Goal: Transaction & Acquisition: Purchase product/service

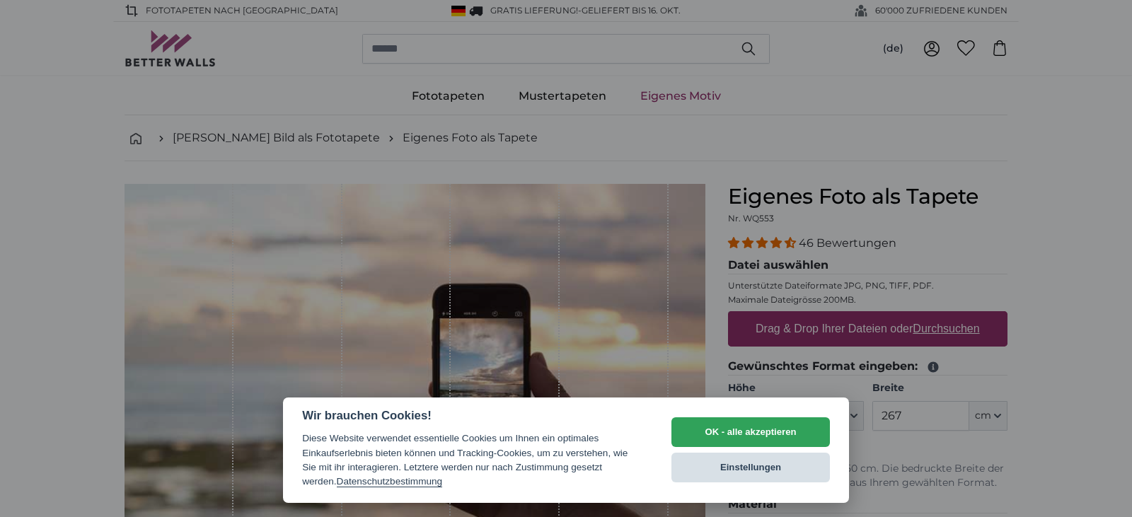
click at [761, 459] on button "Einstellungen" at bounding box center [750, 468] width 158 height 30
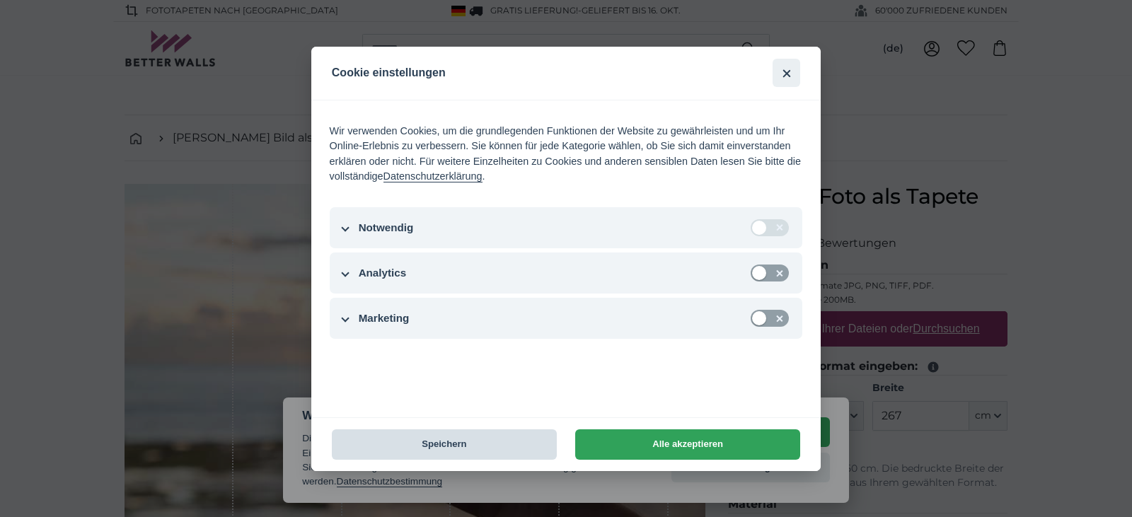
click at [421, 443] on button "Speichern" at bounding box center [444, 444] width 225 height 30
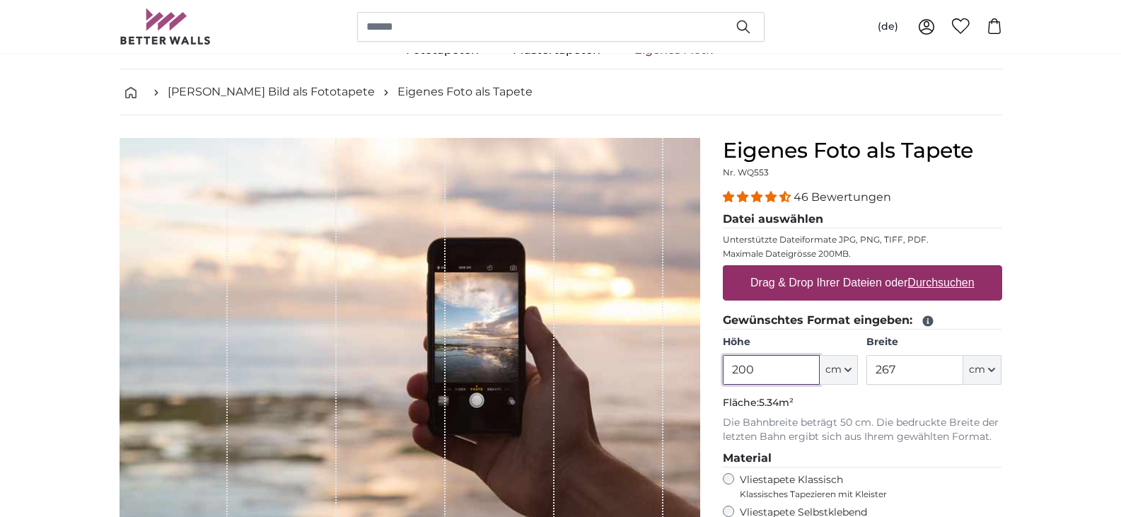
scroll to position [71, 0]
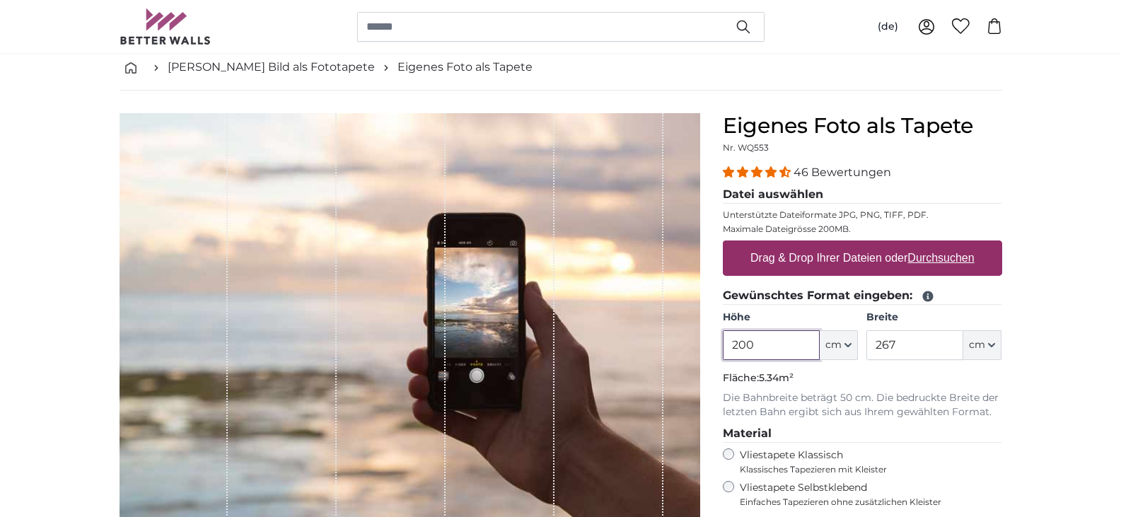
click at [766, 348] on input "200" at bounding box center [771, 345] width 97 height 30
type input "2"
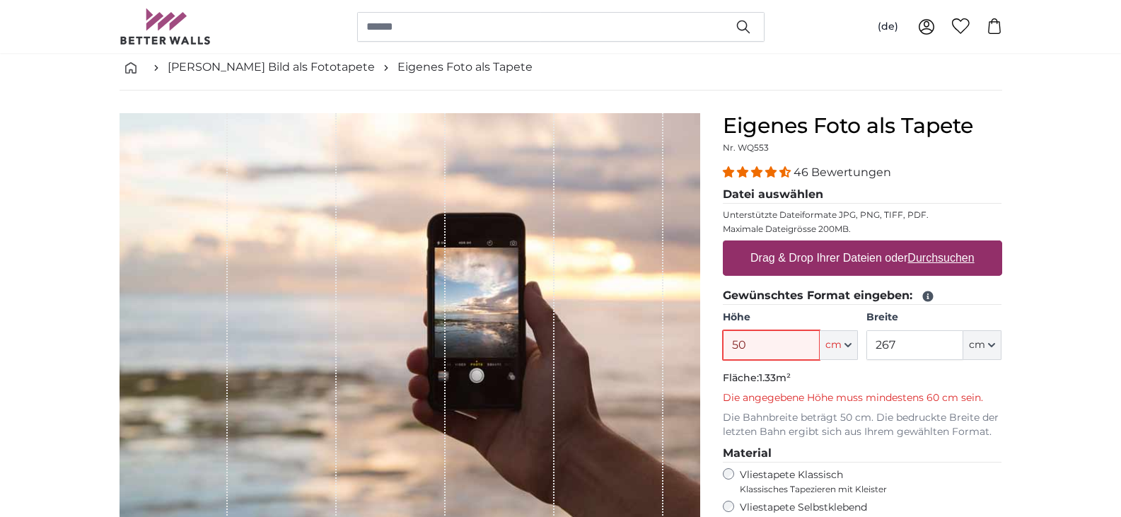
type input "50"
click at [900, 345] on input "267" at bounding box center [915, 345] width 97 height 30
type input "2"
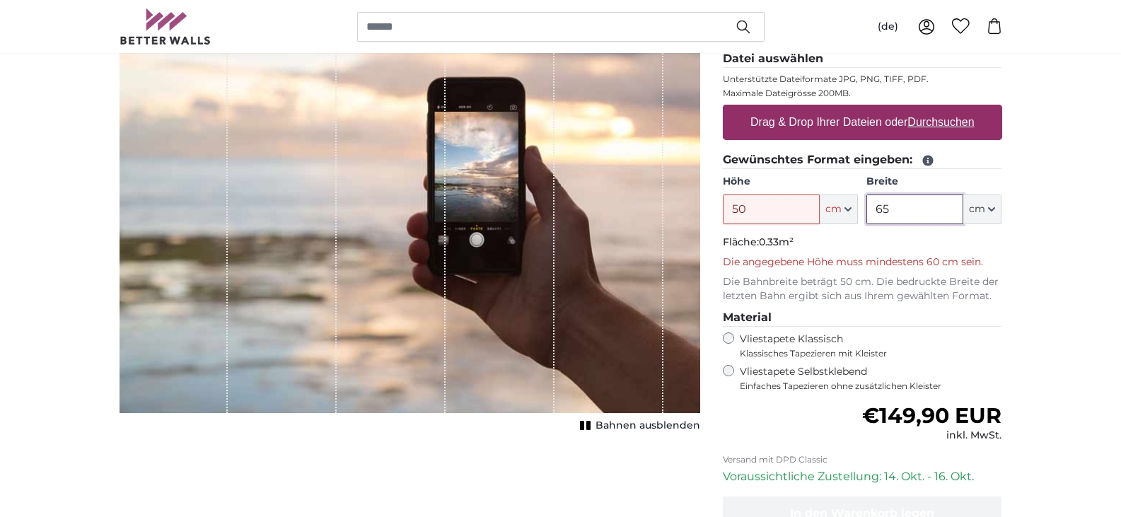
scroll to position [212, 0]
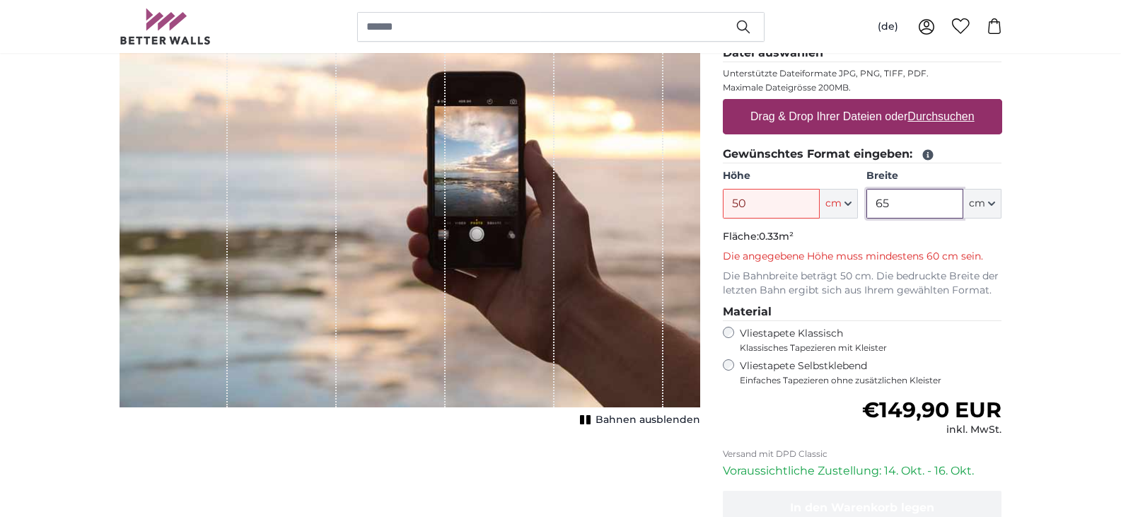
type input "65"
